Goal: Navigation & Orientation: Find specific page/section

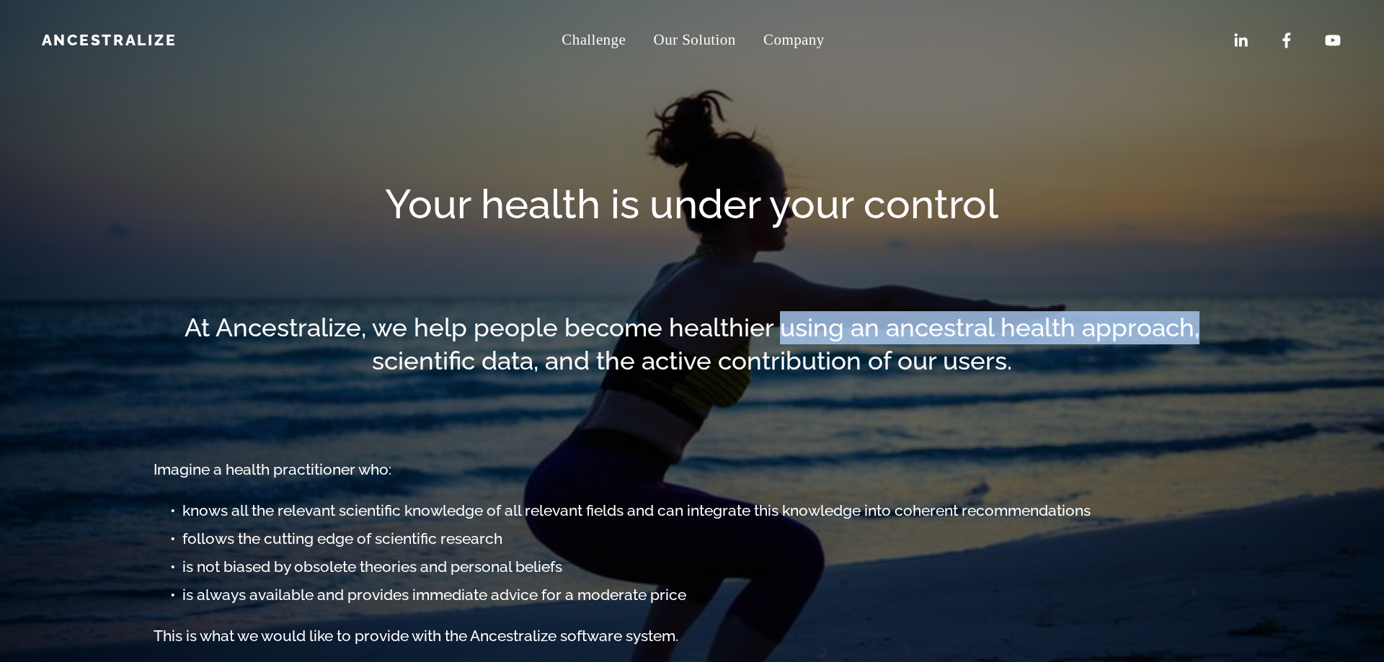
drag, startPoint x: 786, startPoint y: 328, endPoint x: 1198, endPoint y: 324, distance: 411.6
click at [1198, 324] on h2 "At Ancestralize, we help people become healthier using an ancestral health appr…" at bounding box center [692, 344] width 1077 height 66
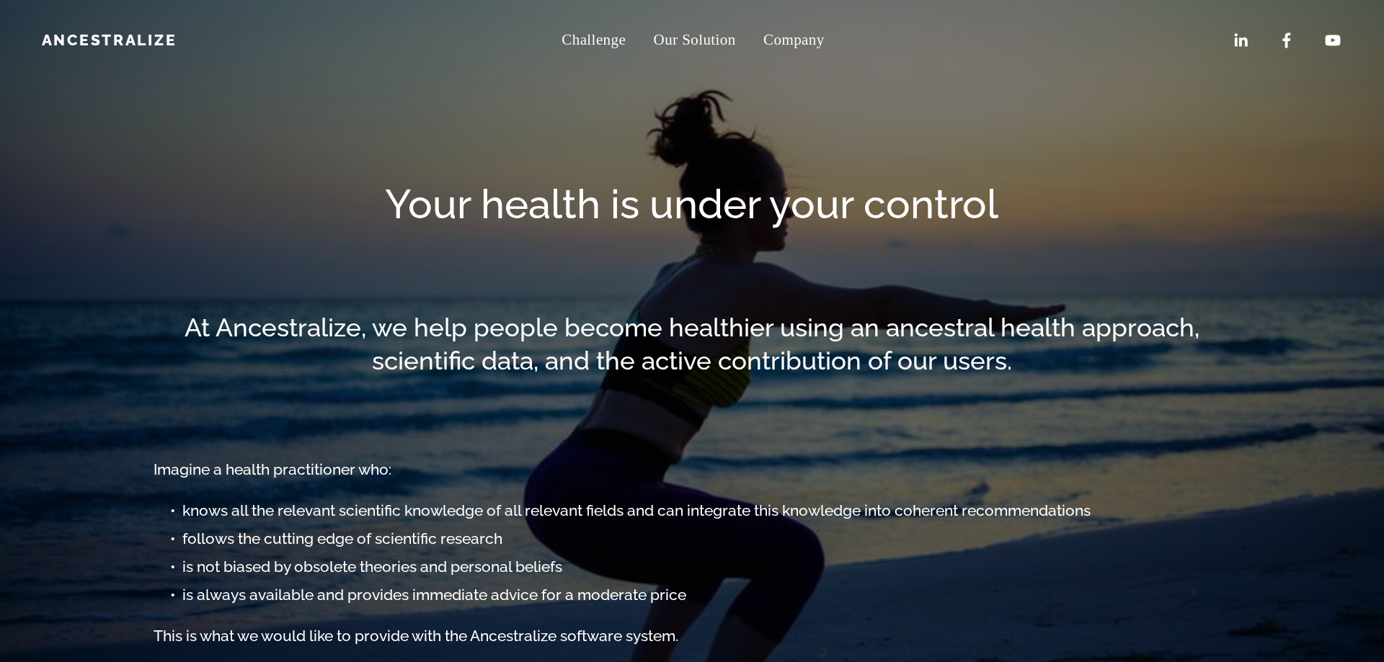
click at [982, 341] on h2 "At Ancestralize, we help people become healthier using an ancestral health appr…" at bounding box center [692, 344] width 1077 height 66
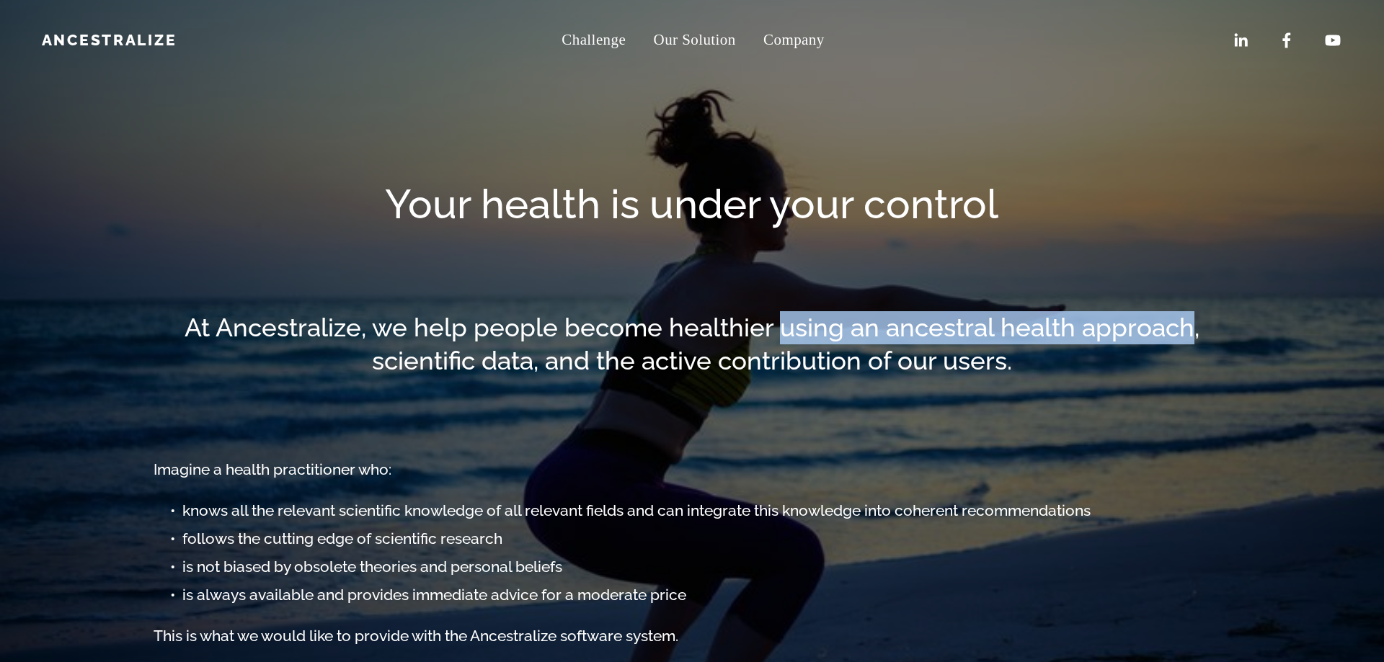
drag, startPoint x: 780, startPoint y: 333, endPoint x: 1194, endPoint y: 339, distance: 413.8
click at [1194, 339] on h2 "At Ancestralize, we help people become healthier using an ancestral health appr…" at bounding box center [692, 344] width 1077 height 66
copy h2 "using an ancestral health approach"
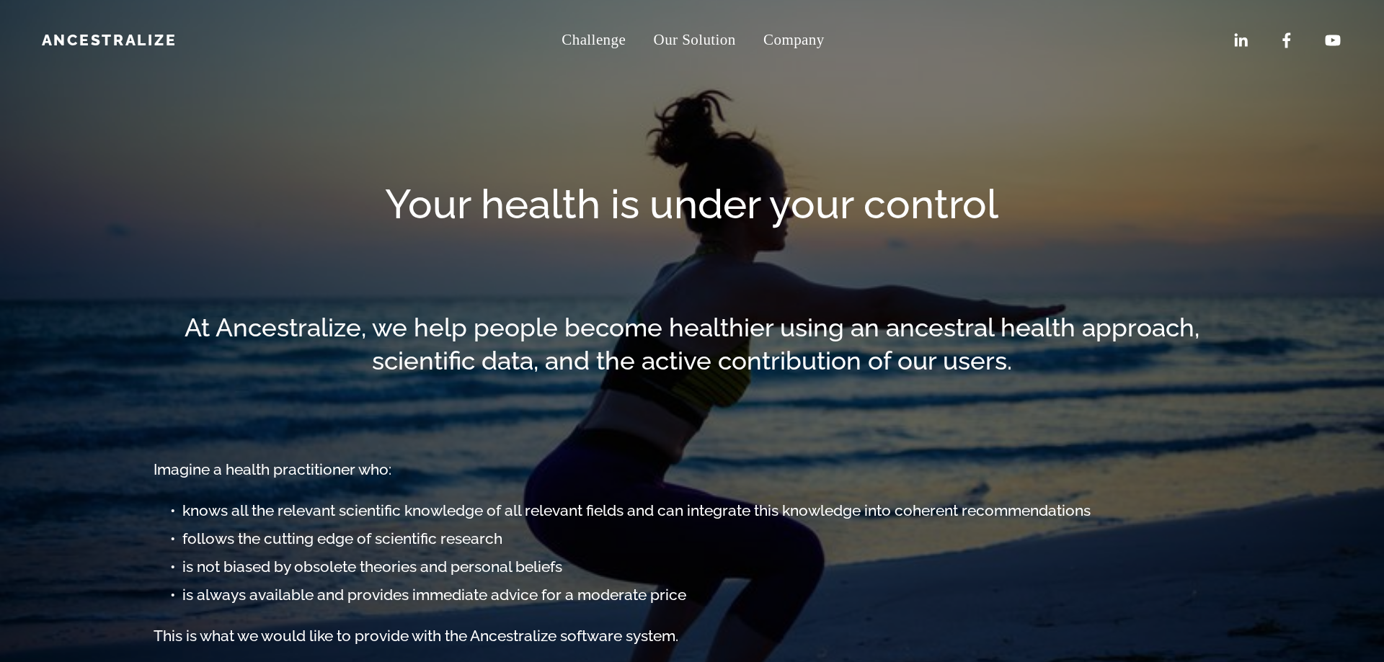
click at [1060, 394] on div at bounding box center [691, 419] width 1101 height 58
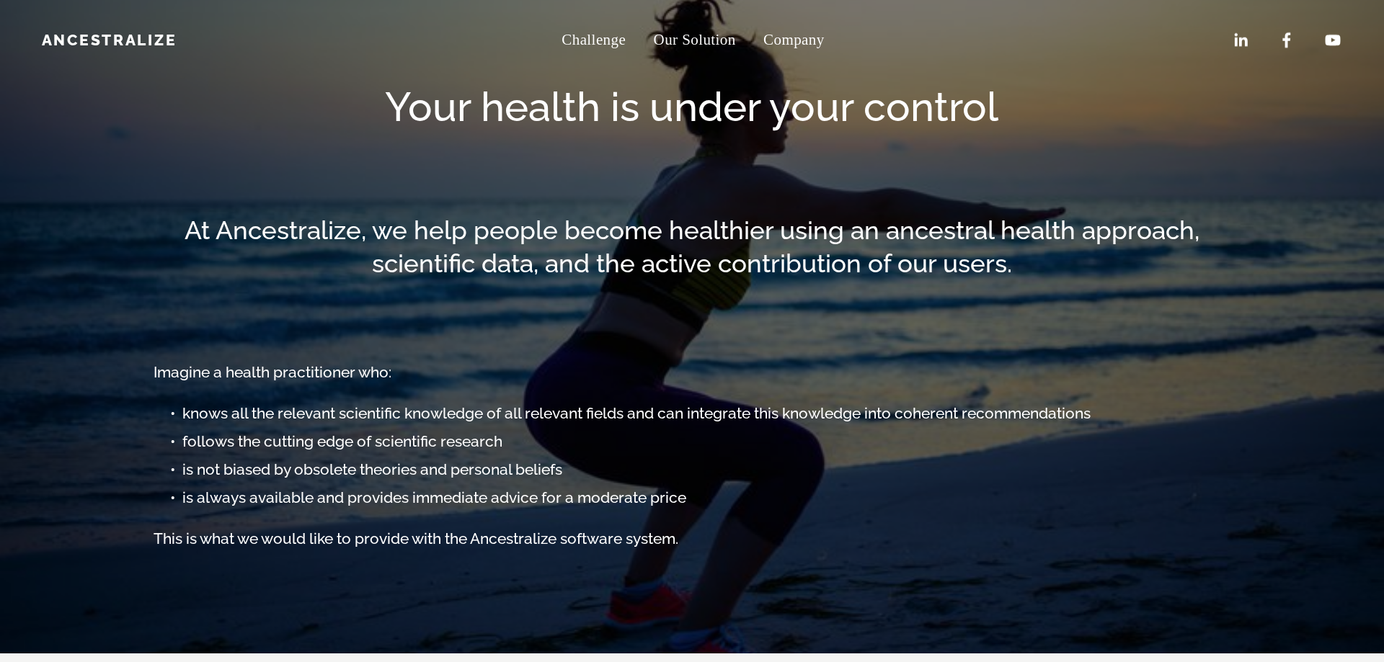
scroll to position [98, 0]
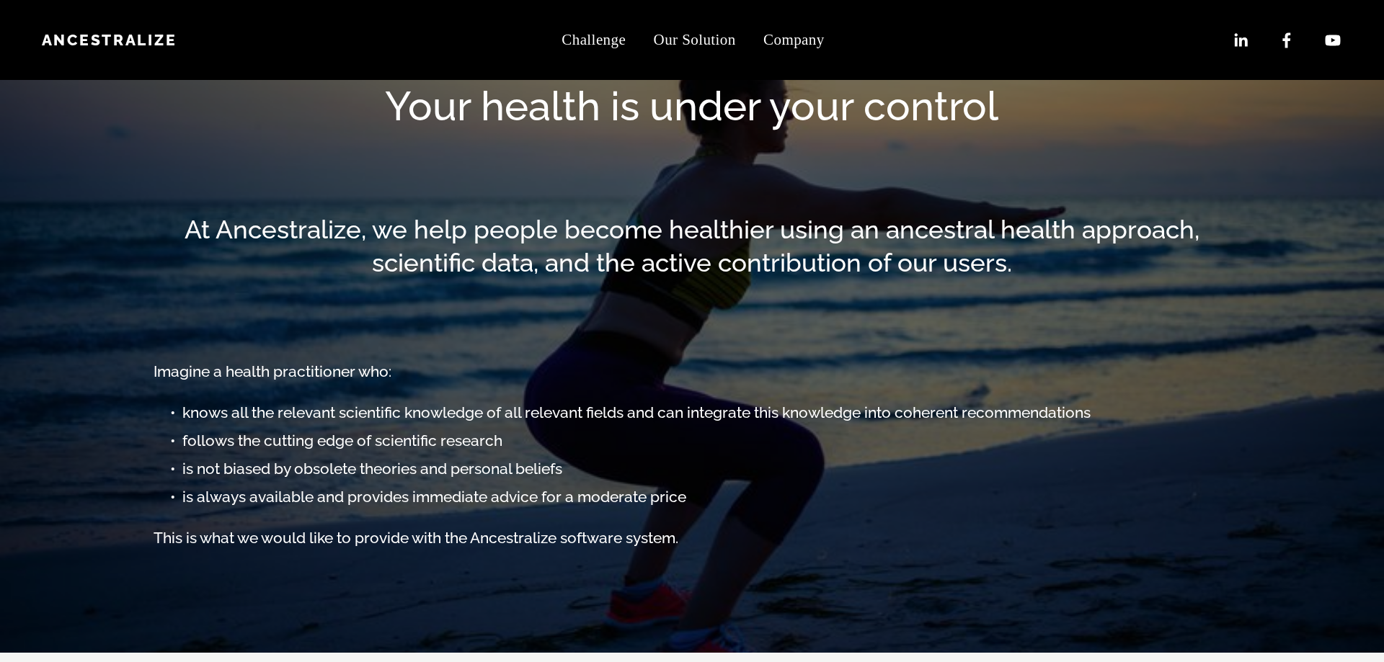
click at [0, 0] on span "Jobs" at bounding box center [0, 0] width 0 height 0
